Goal: Task Accomplishment & Management: Manage account settings

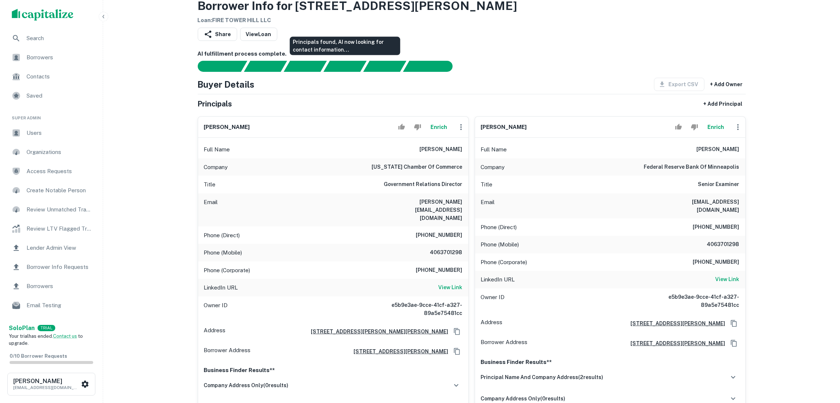
scroll to position [55, 0]
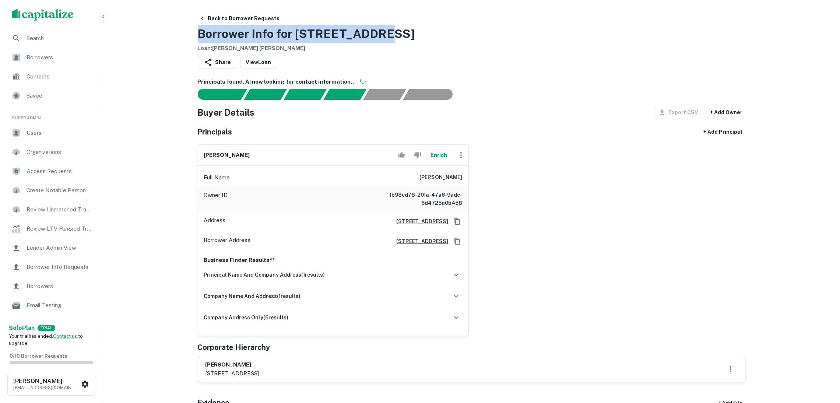
drag, startPoint x: 396, startPoint y: 35, endPoint x: 195, endPoint y: 34, distance: 201.0
copy h3 "Borrower Info for 4426 Maple St"
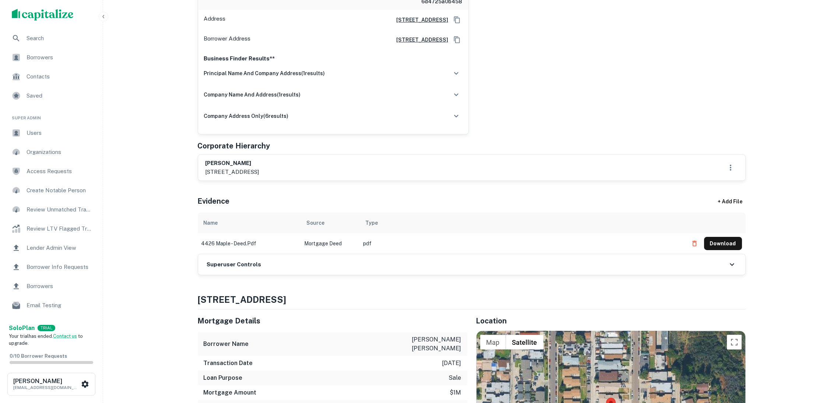
scroll to position [221, 0]
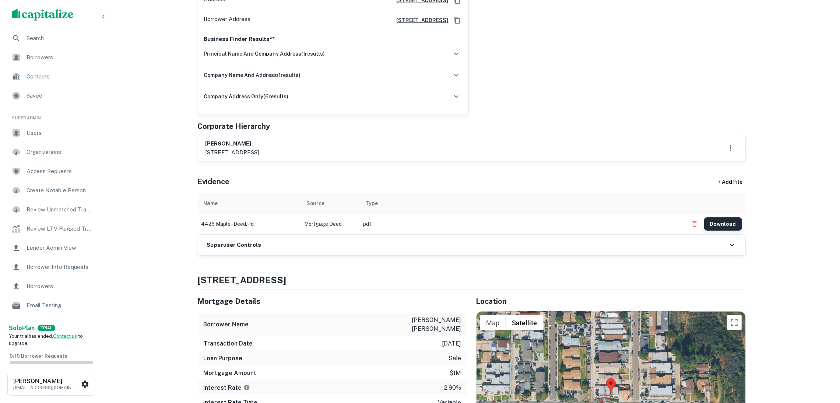
click at [728, 222] on button "Download" at bounding box center [723, 223] width 38 height 13
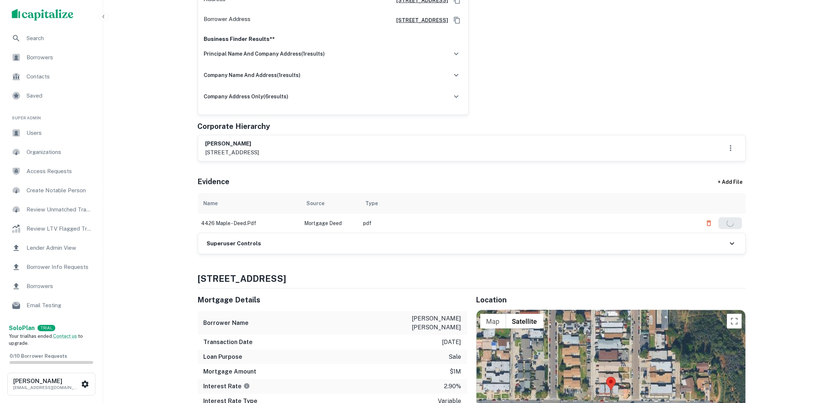
click at [333, 246] on div "Superuser Controls" at bounding box center [471, 243] width 547 height 21
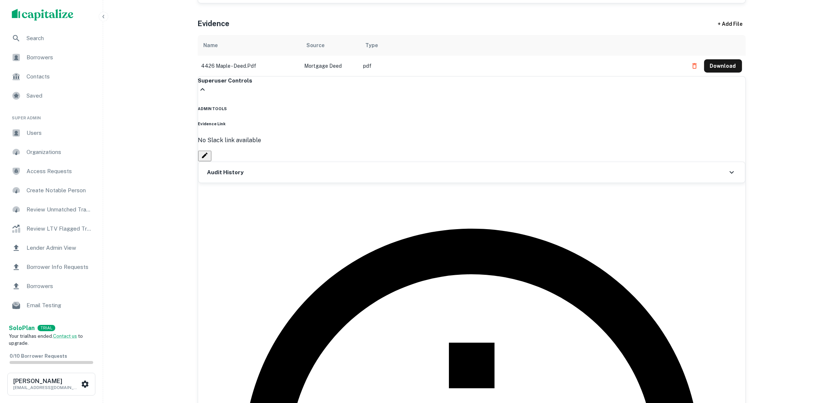
scroll to position [387, 0]
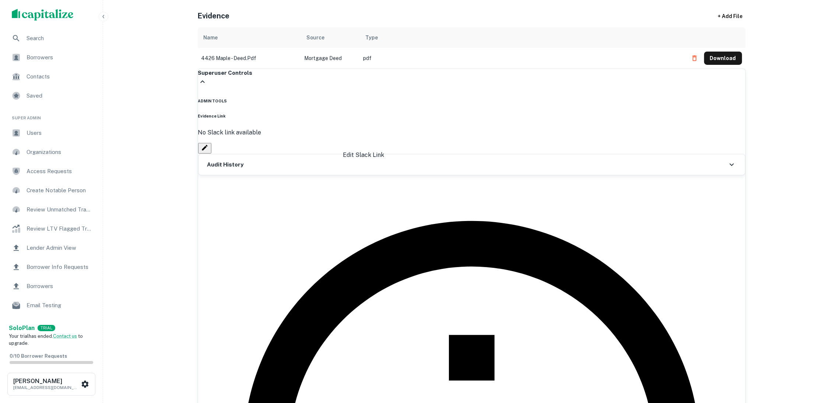
click at [207, 145] on icon "Edit Slack Link" at bounding box center [205, 148] width 6 height 6
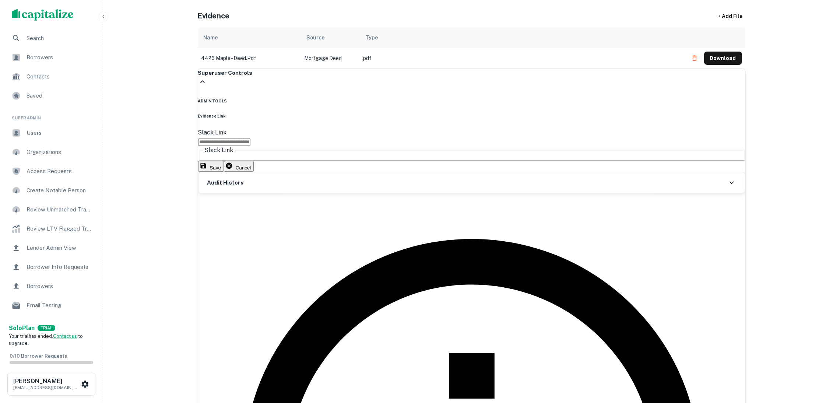
click at [250, 146] on input "Slack Link" at bounding box center [224, 141] width 52 height 7
paste input "**********"
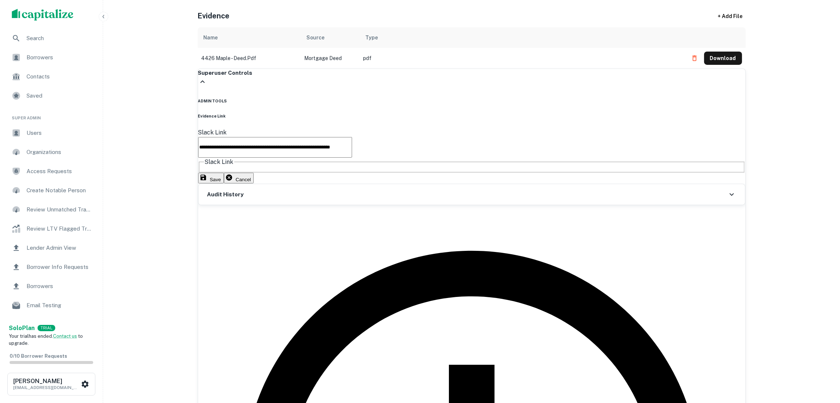
type input "**********"
drag, startPoint x: 240, startPoint y: 166, endPoint x: 331, endPoint y: 139, distance: 94.1
click at [240, 166] on div "**********" at bounding box center [471, 156] width 547 height 56
click at [224, 179] on button "Save" at bounding box center [211, 178] width 26 height 11
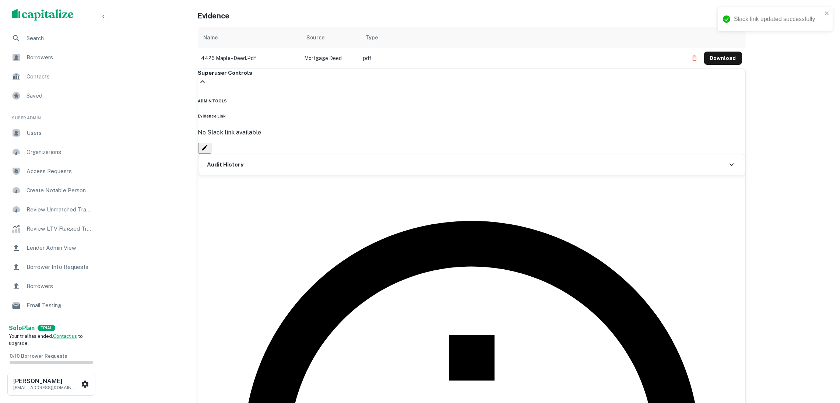
click at [722, 59] on button "Download" at bounding box center [723, 58] width 38 height 13
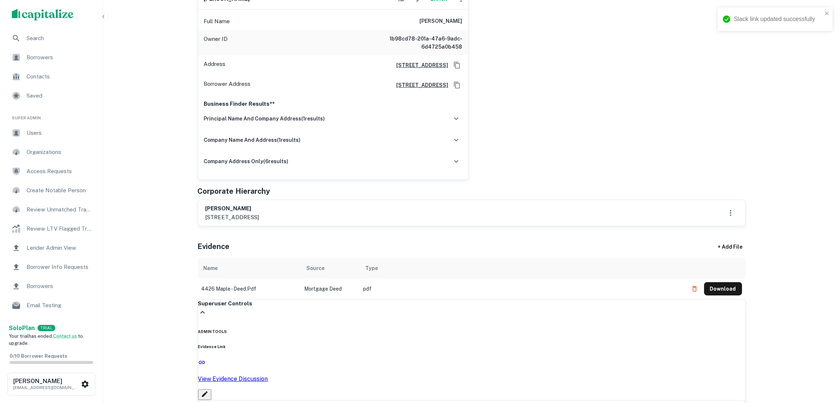
scroll to position [55, 0]
